Goal: Task Accomplishment & Management: Use online tool/utility

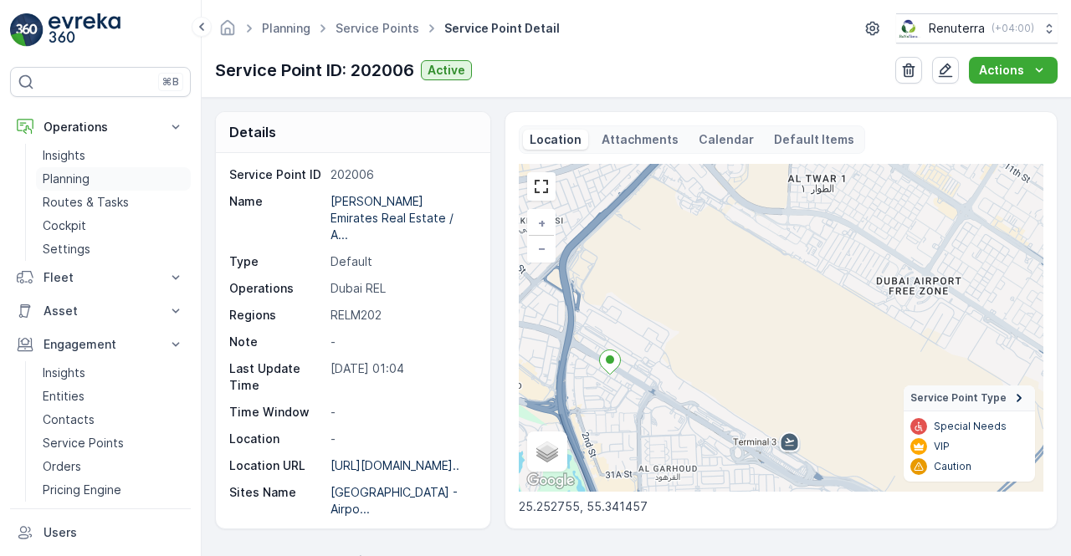
scroll to position [313, 0]
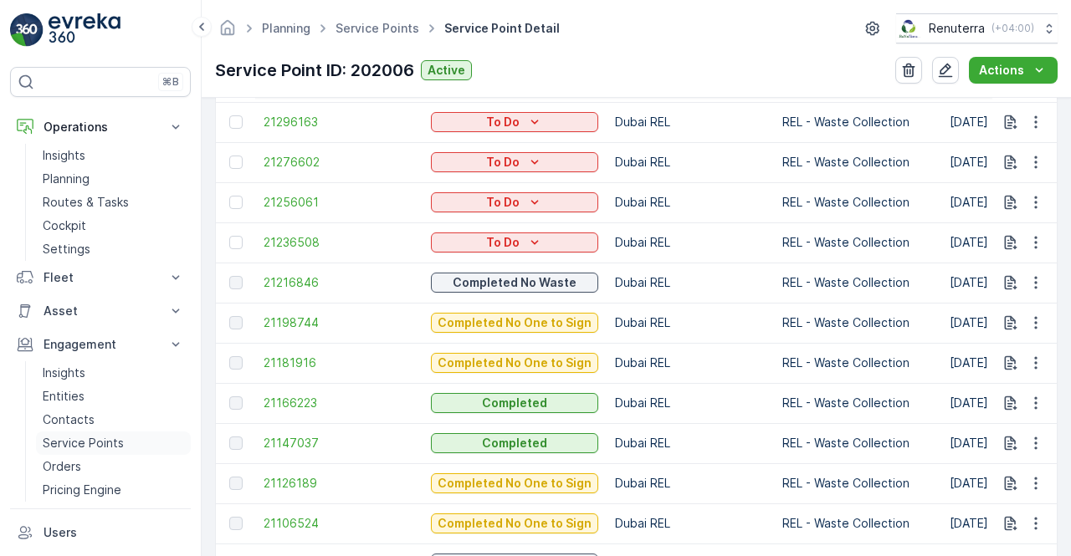
click at [82, 442] on p "Service Points" at bounding box center [83, 443] width 81 height 17
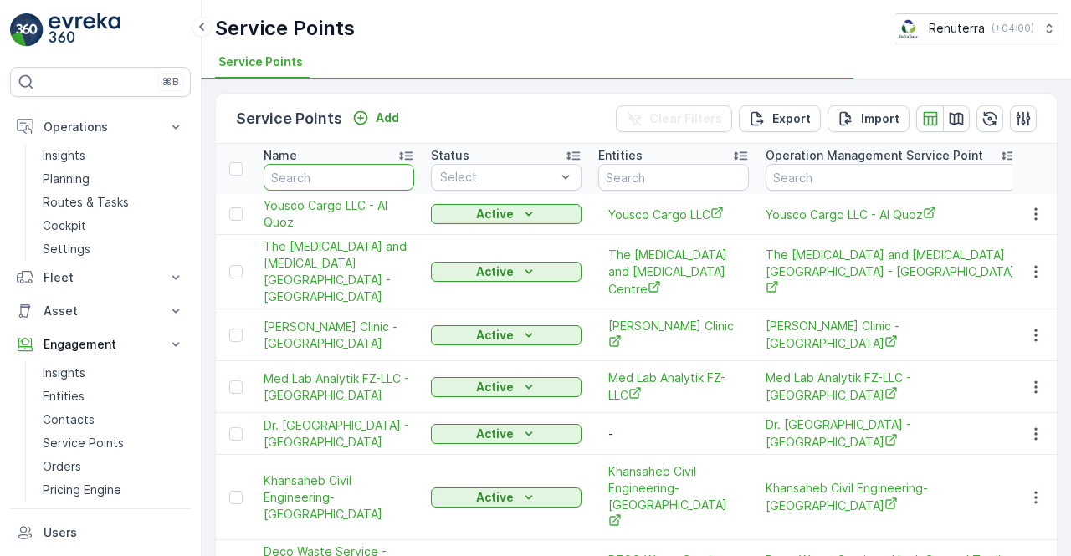
click at [299, 175] on input "text" at bounding box center [339, 177] width 151 height 27
click at [298, 175] on input "text" at bounding box center [339, 177] width 151 height 27
type input "h"
click at [298, 175] on input "hms" at bounding box center [339, 177] width 151 height 27
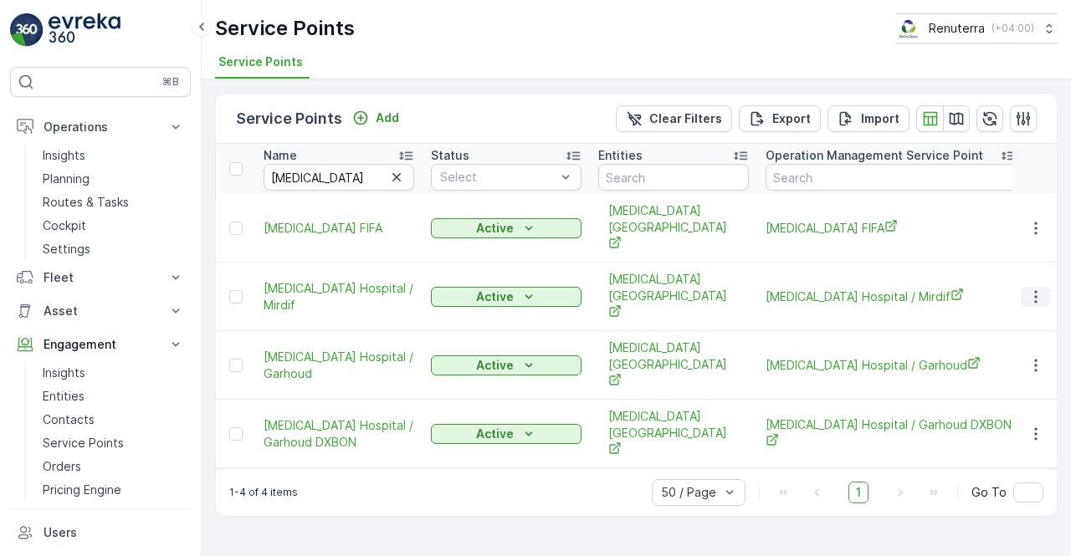
click at [1034, 289] on icon "button" at bounding box center [1036, 297] width 17 height 17
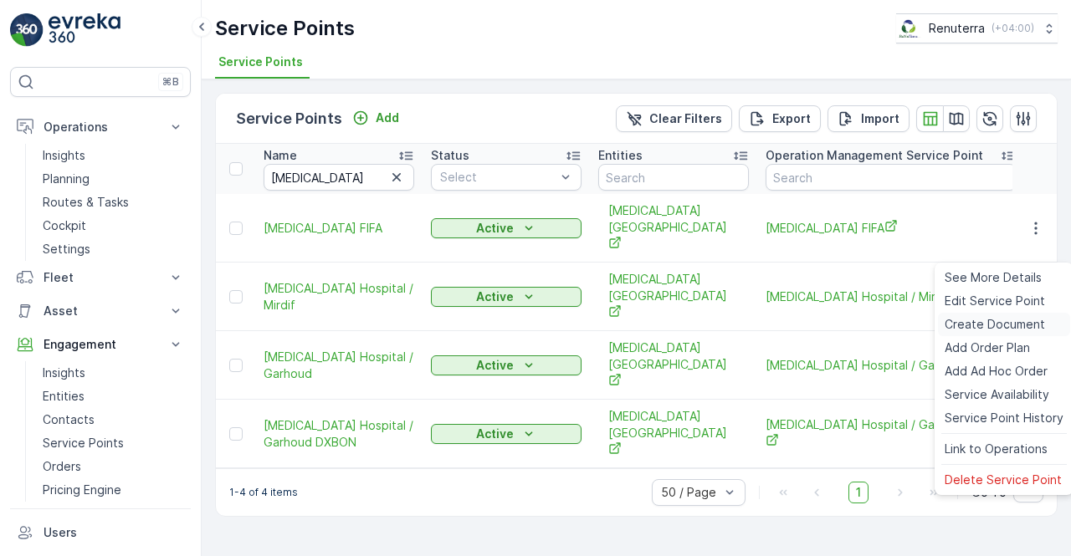
click at [974, 326] on span "Create Document" at bounding box center [995, 324] width 100 height 17
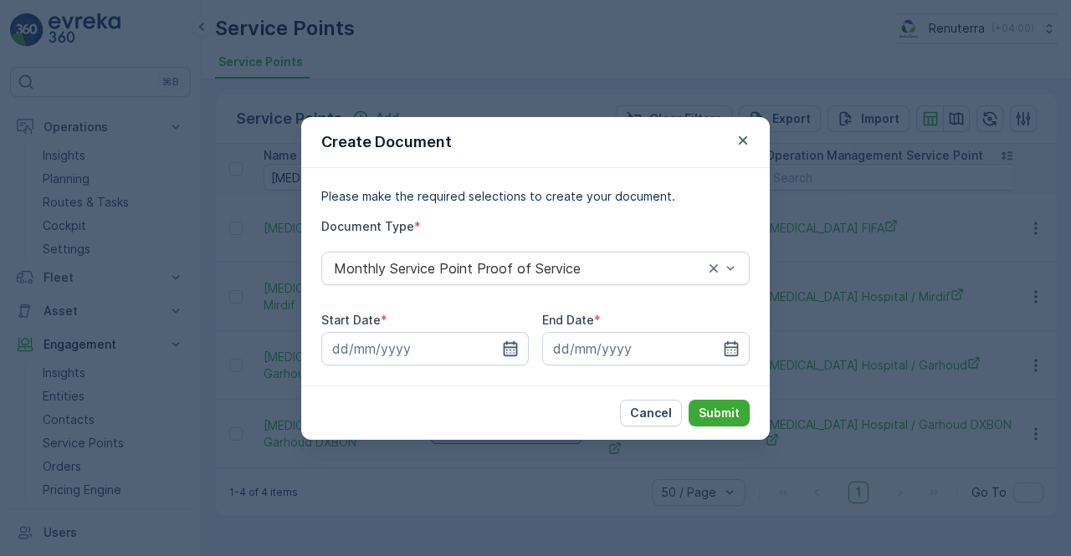
click at [510, 344] on icon "button" at bounding box center [510, 349] width 17 height 17
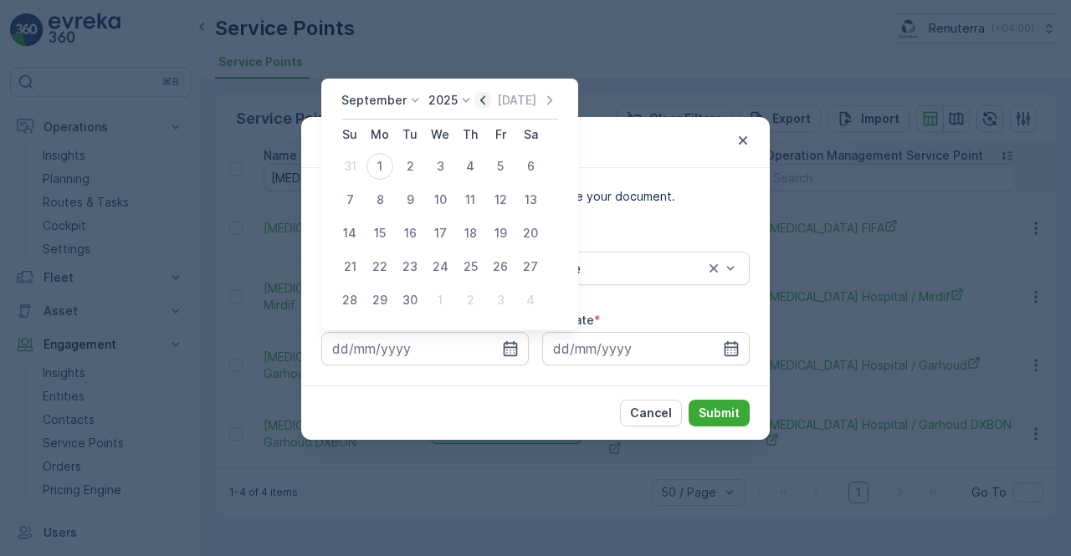
click at [480, 101] on icon "button" at bounding box center [482, 99] width 5 height 9
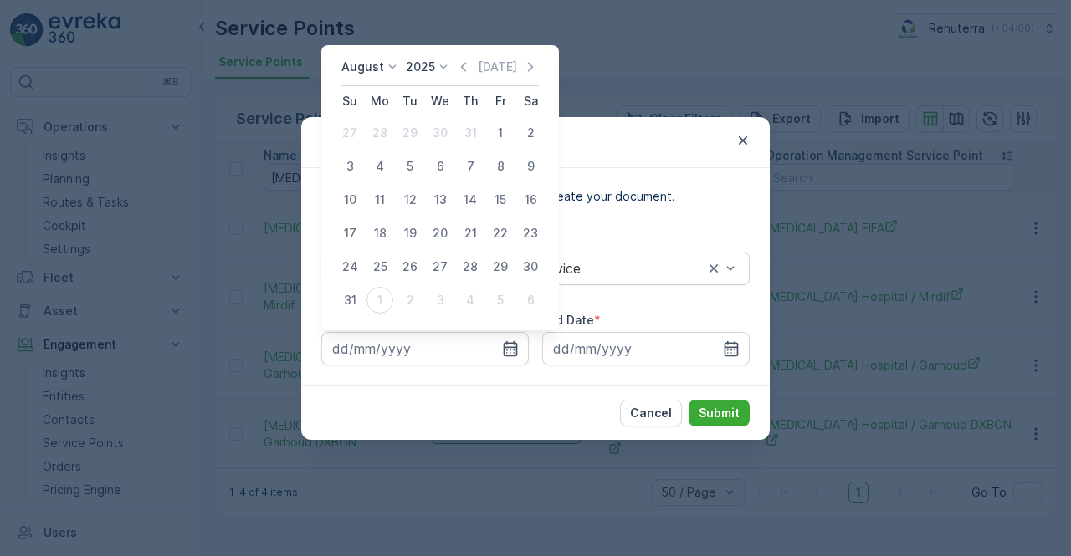
drag, startPoint x: 503, startPoint y: 131, endPoint x: 586, endPoint y: 244, distance: 139.4
click at [503, 131] on div "1" at bounding box center [500, 133] width 27 height 27
type input "01.08.2025"
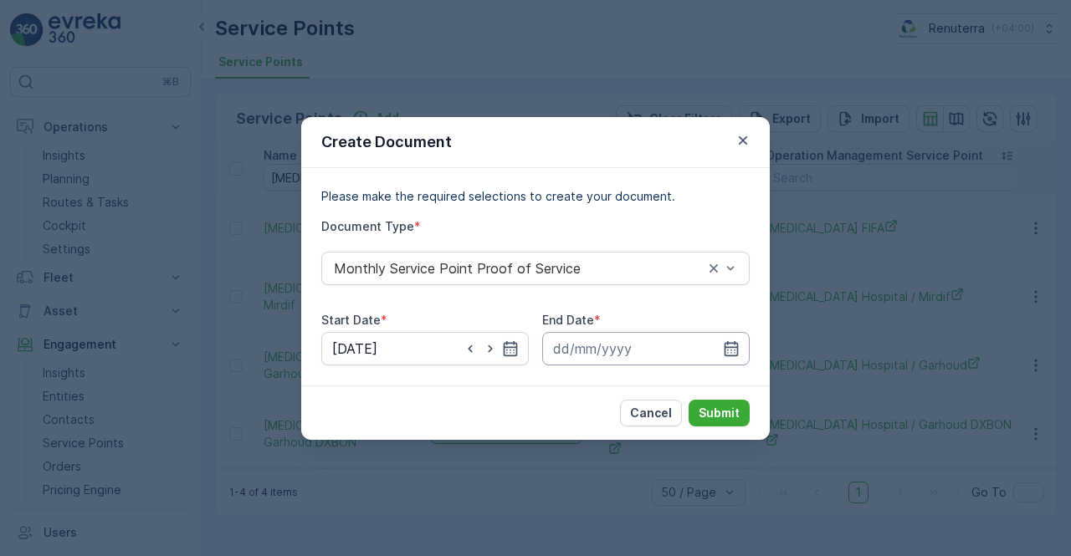
click at [740, 342] on input at bounding box center [646, 348] width 208 height 33
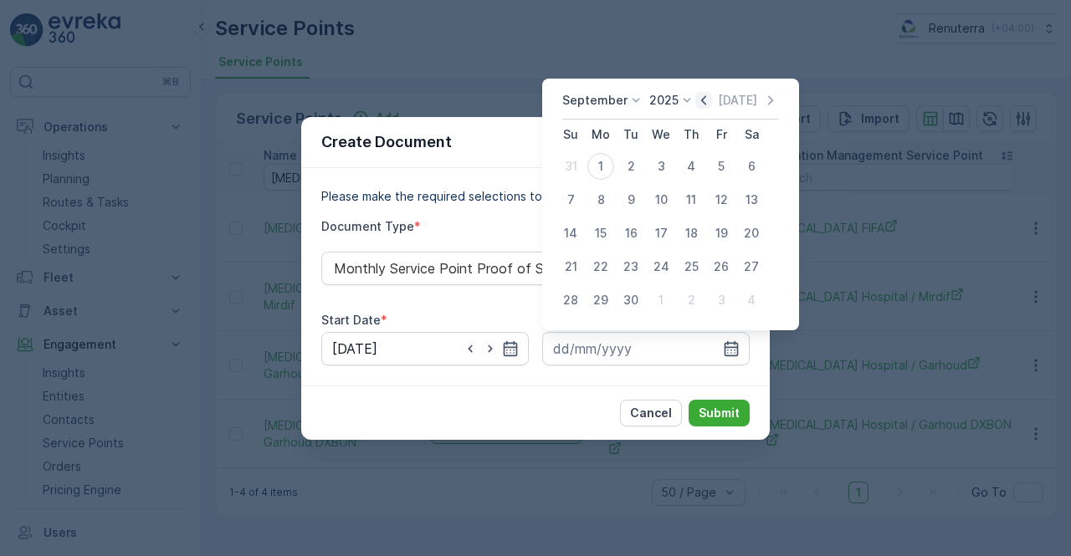
click at [706, 100] on icon "button" at bounding box center [703, 100] width 17 height 17
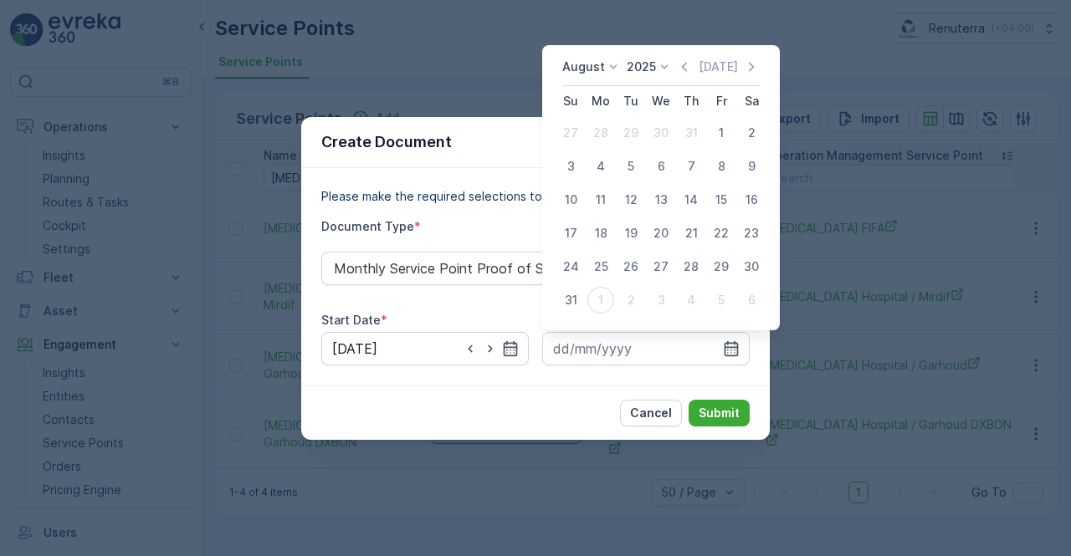
drag, startPoint x: 570, startPoint y: 305, endPoint x: 592, endPoint y: 316, distance: 24.7
click at [576, 310] on div "31" at bounding box center [570, 300] width 27 height 27
type input "31.08.2025"
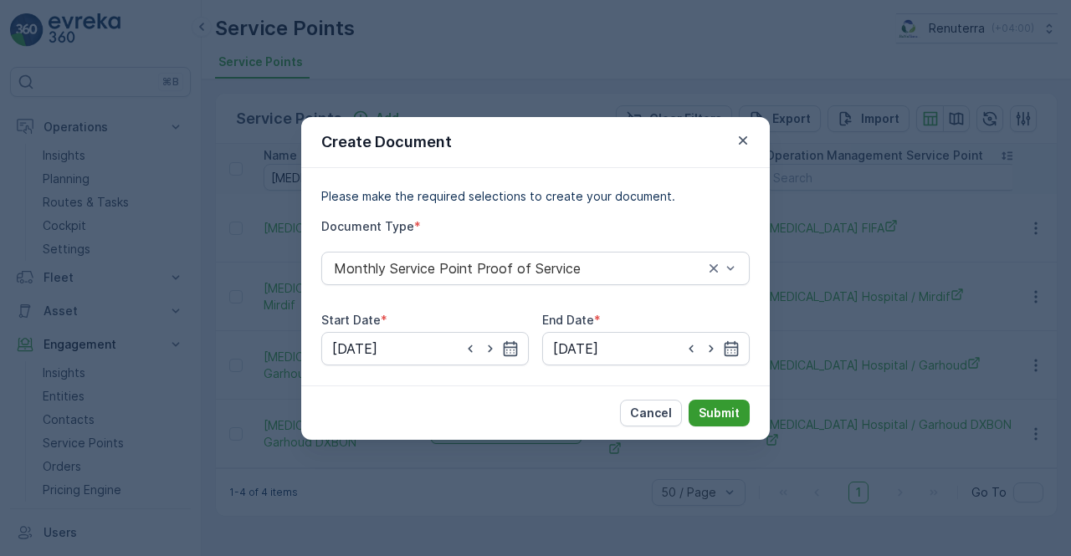
click at [718, 414] on p "Submit" at bounding box center [719, 413] width 41 height 17
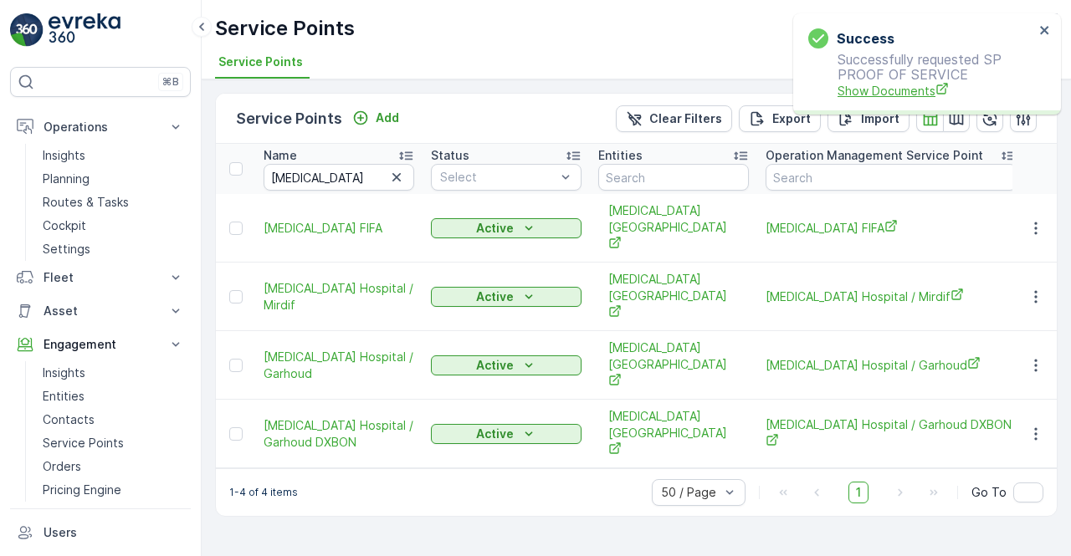
click at [902, 89] on span "Show Documents" at bounding box center [936, 91] width 197 height 18
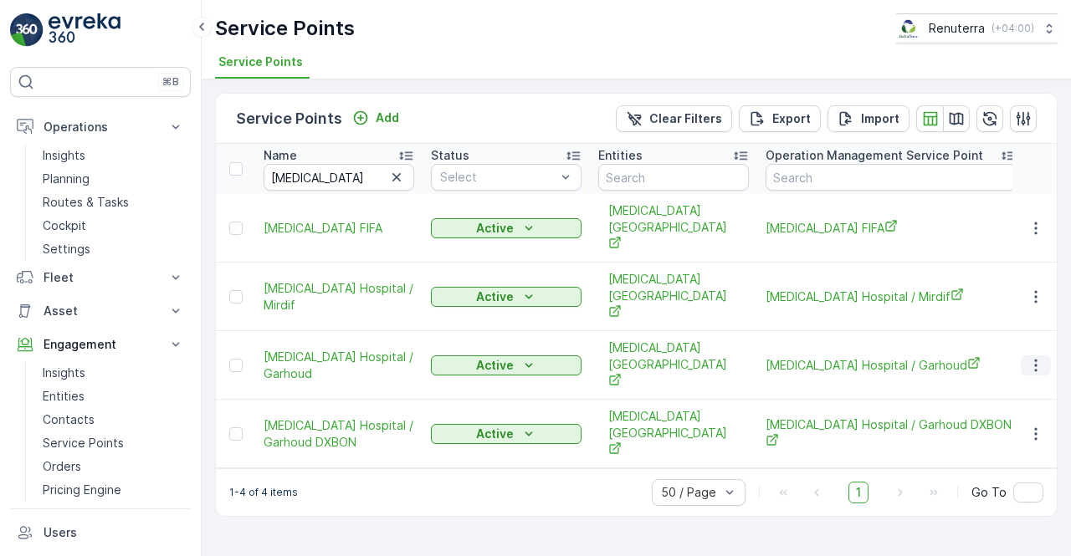
click at [1033, 357] on icon "button" at bounding box center [1036, 365] width 17 height 17
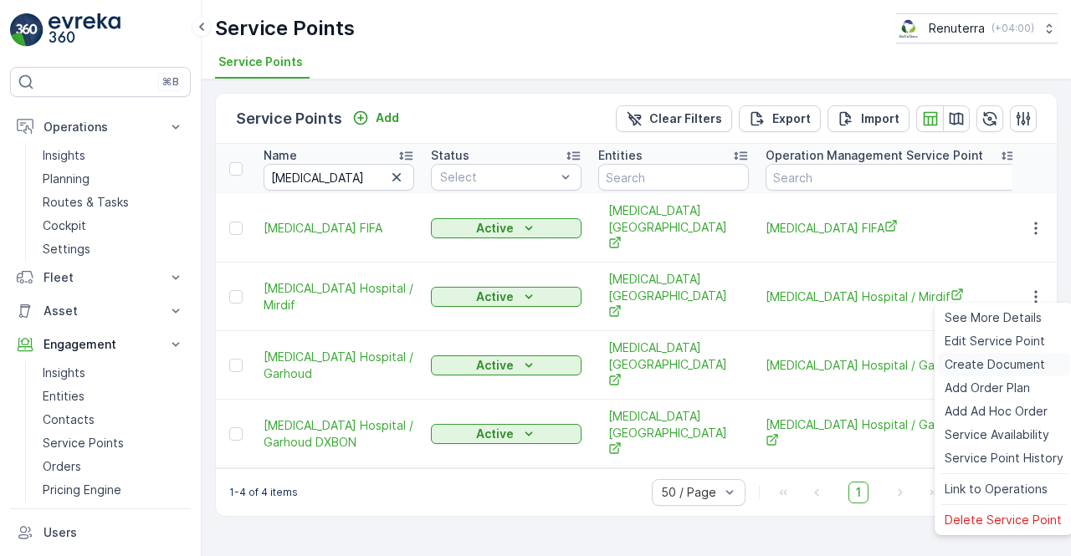
click at [951, 367] on span "Create Document" at bounding box center [995, 364] width 100 height 17
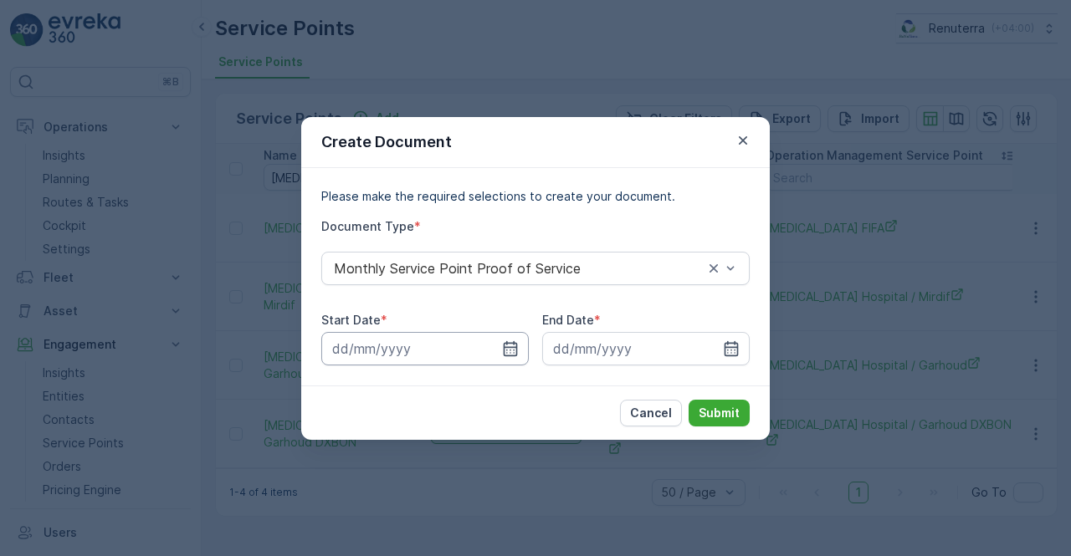
click at [519, 355] on input at bounding box center [425, 348] width 208 height 33
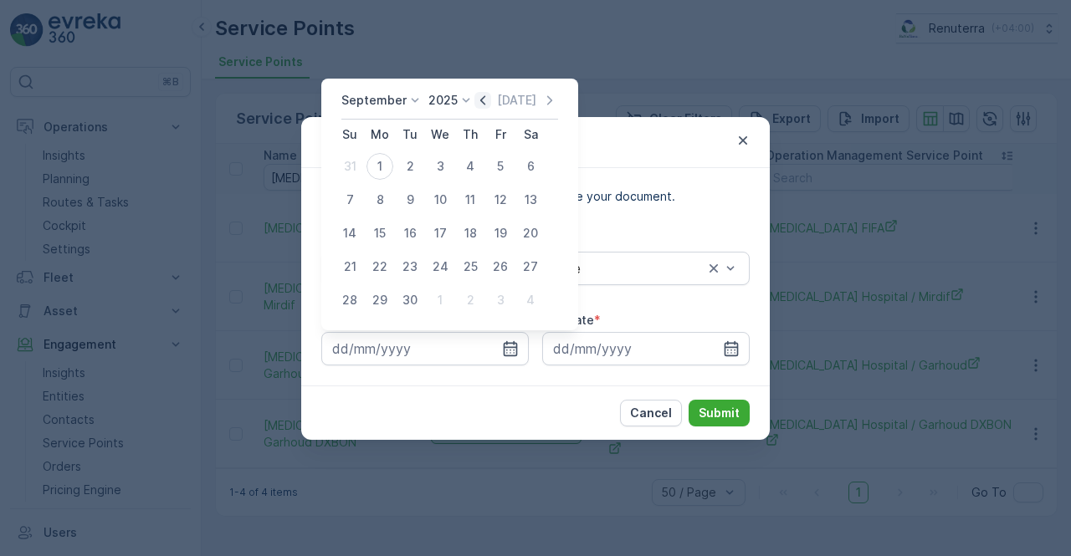
click at [482, 98] on icon "button" at bounding box center [482, 100] width 17 height 17
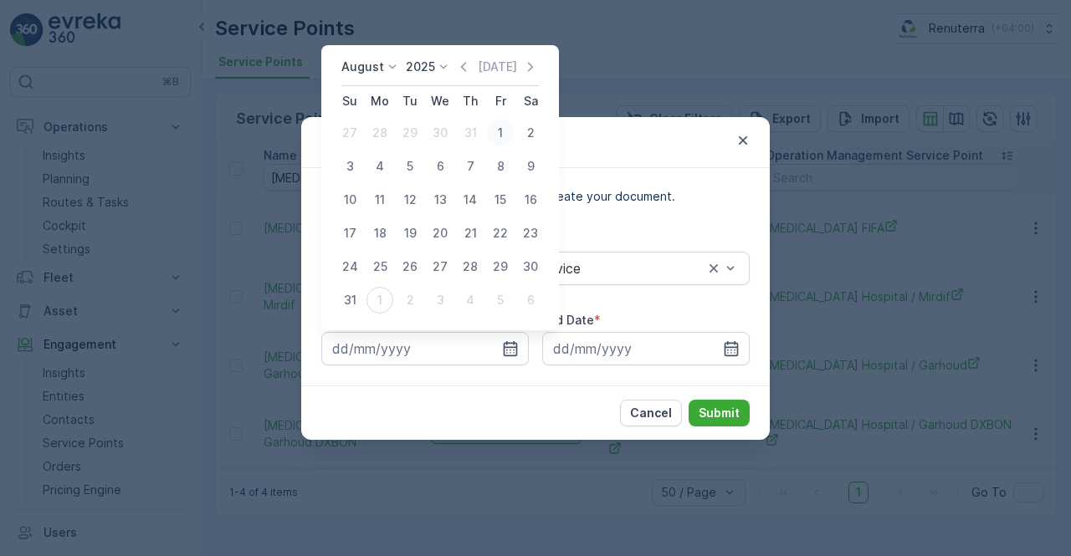
click at [500, 127] on div "1" at bounding box center [500, 133] width 27 height 27
type input "01.08.2025"
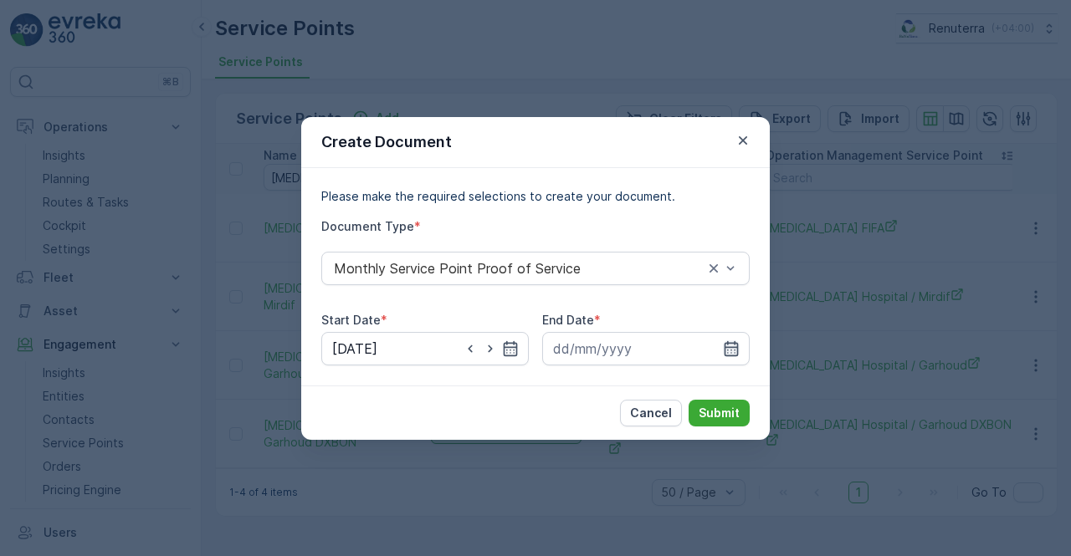
drag, startPoint x: 731, startPoint y: 351, endPoint x: 735, endPoint y: 343, distance: 8.6
click at [731, 348] on icon "button" at bounding box center [731, 349] width 17 height 17
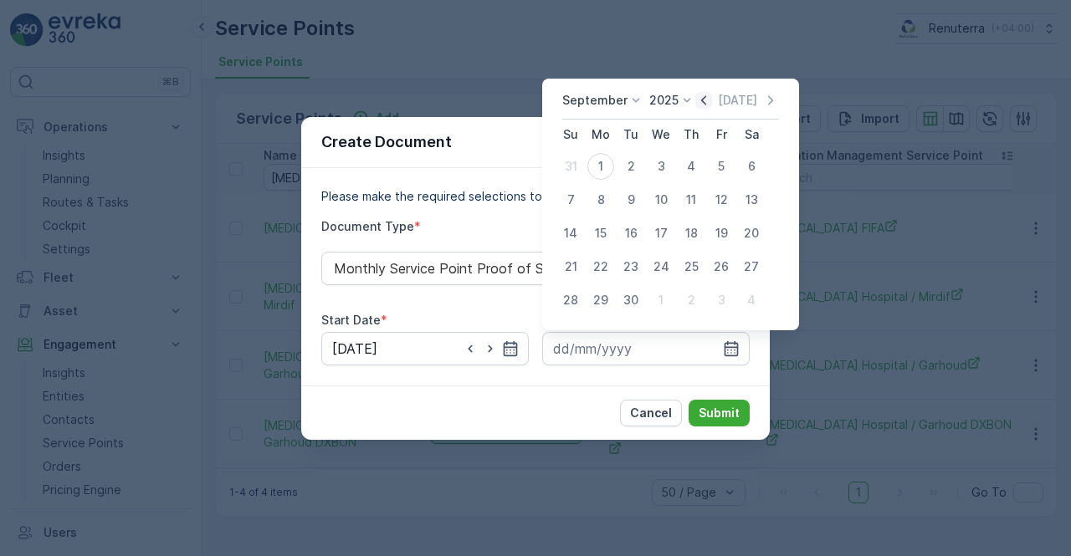
click at [692, 102] on icon at bounding box center [687, 100] width 17 height 17
click at [695, 101] on icon "button" at bounding box center [703, 100] width 17 height 17
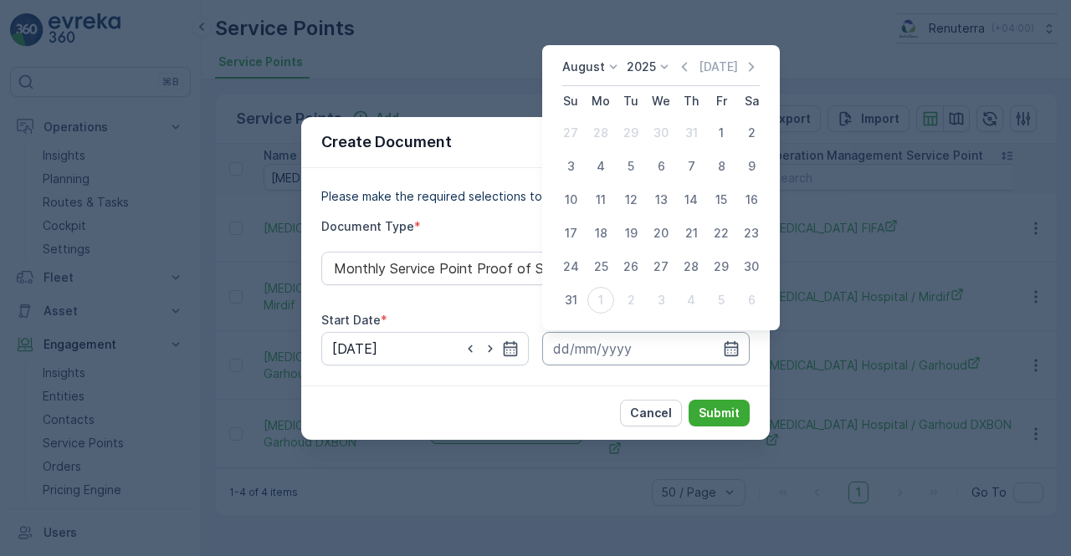
drag, startPoint x: 570, startPoint y: 295, endPoint x: 661, endPoint y: 362, distance: 113.1
click at [571, 295] on div "31" at bounding box center [570, 300] width 27 height 27
type input "31.08.2025"
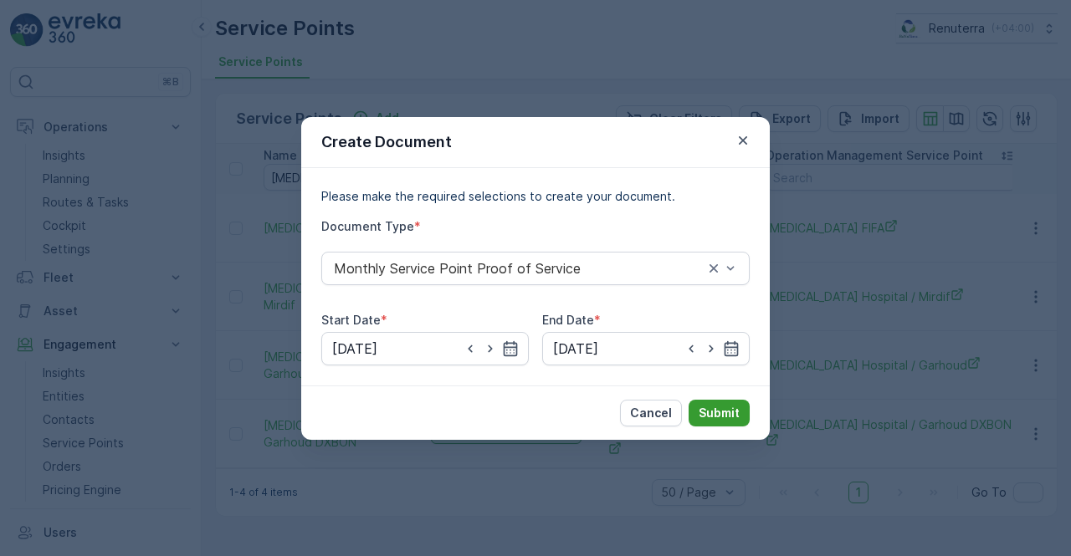
click at [720, 413] on p "Submit" at bounding box center [719, 413] width 41 height 17
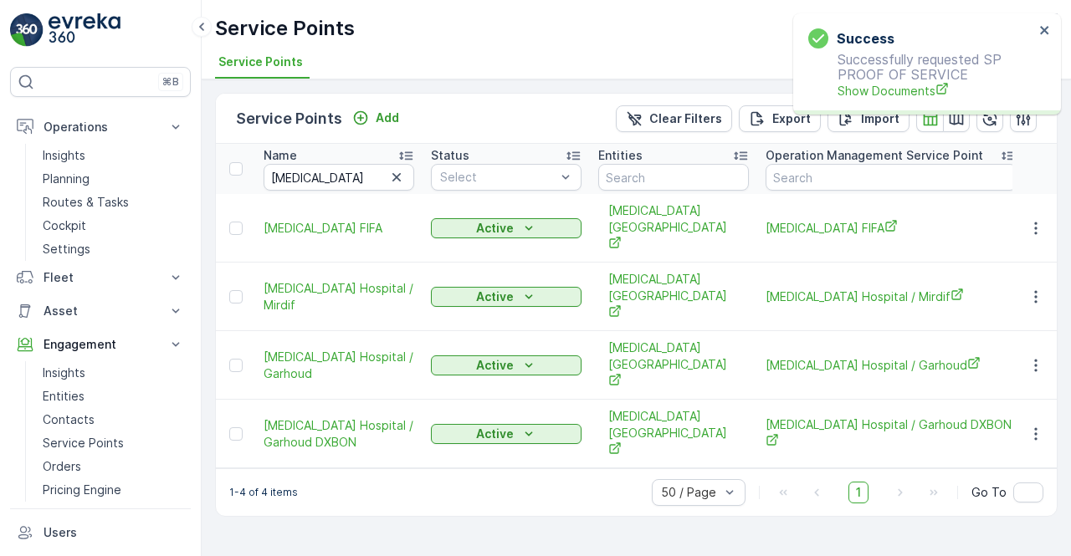
click at [873, 79] on p "Successfully requested SP PROOF OF SERVICE Show Documents" at bounding box center [921, 76] width 226 height 48
click at [863, 91] on span "Show Documents" at bounding box center [936, 91] width 197 height 18
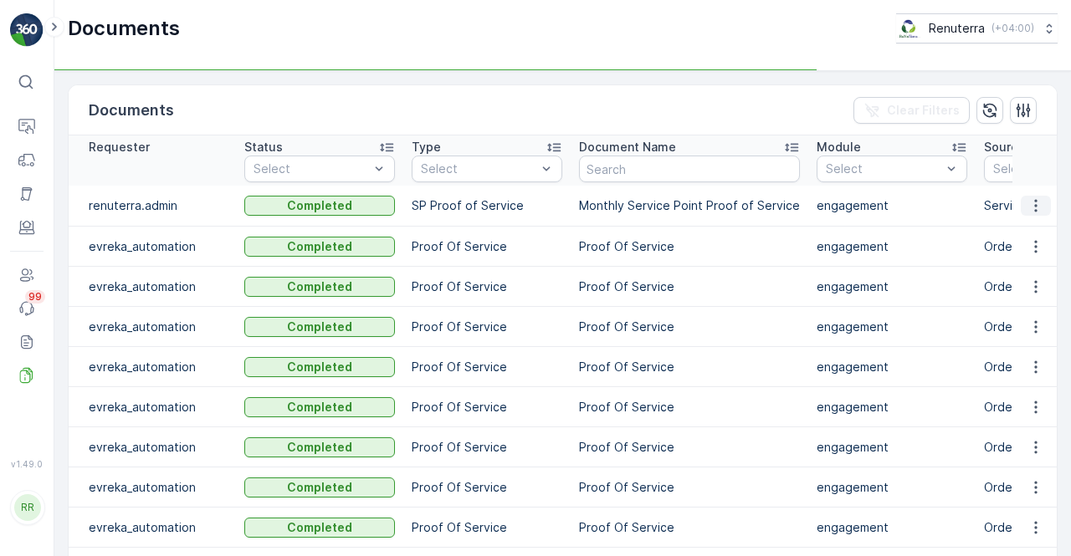
click at [1030, 208] on icon "button" at bounding box center [1036, 205] width 17 height 17
click at [1027, 235] on span "See Details" at bounding box center [1031, 229] width 64 height 17
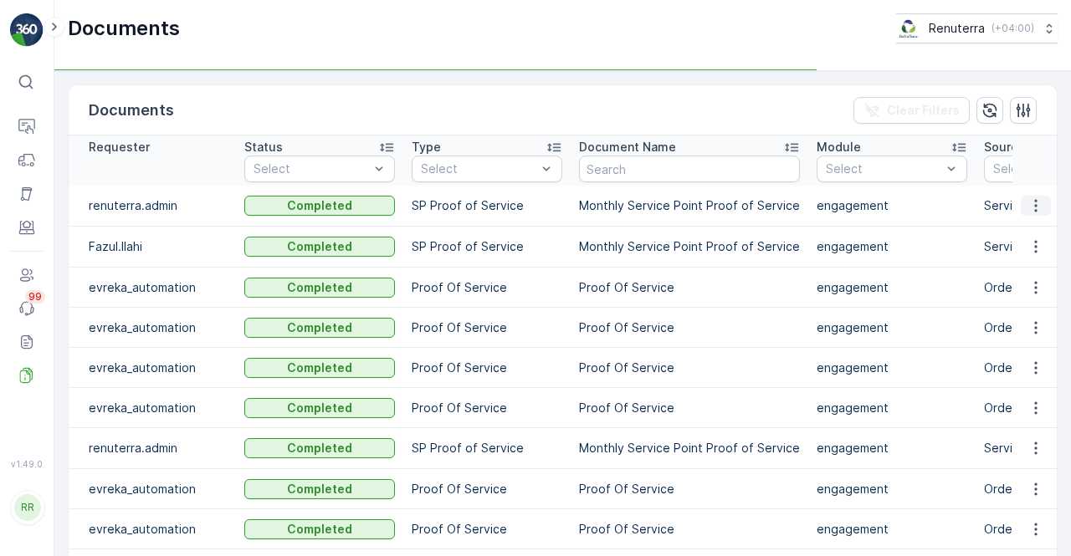
click at [1030, 201] on icon "button" at bounding box center [1036, 205] width 17 height 17
click at [1018, 228] on td at bounding box center [1035, 247] width 45 height 41
drag, startPoint x: 1036, startPoint y: 203, endPoint x: 1034, endPoint y: 213, distance: 11.0
click at [1036, 202] on icon "button" at bounding box center [1036, 205] width 17 height 17
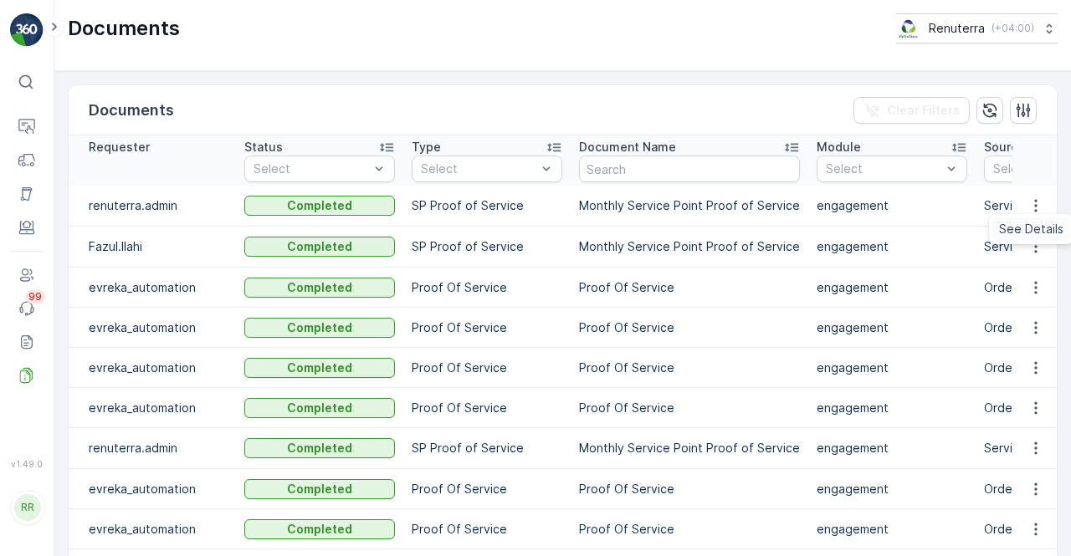
click at [1029, 227] on span "See Details" at bounding box center [1031, 229] width 64 height 17
